Goal: Transaction & Acquisition: Purchase product/service

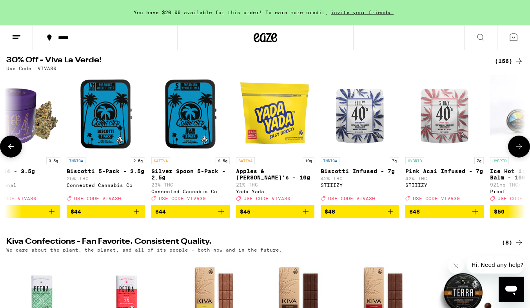
scroll to position [0, 12313]
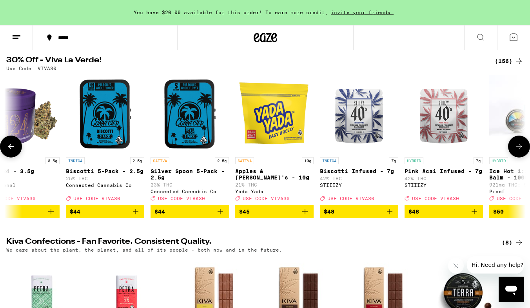
click at [274, 122] on img "Open page for Apples & Banana's - 10g from Yada Yada" at bounding box center [274, 114] width 78 height 78
